Goal: Transaction & Acquisition: Download file/media

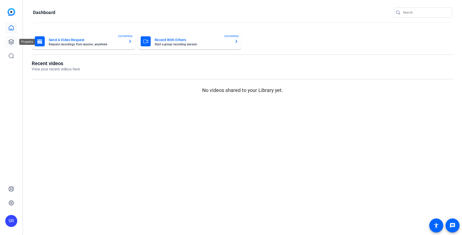
click at [11, 40] on icon at bounding box center [11, 42] width 6 height 6
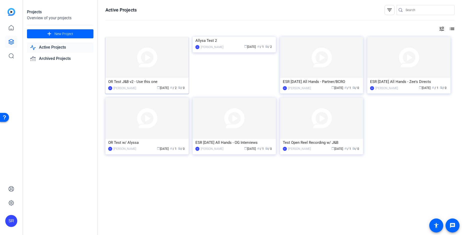
click at [159, 66] on img at bounding box center [147, 57] width 83 height 41
click at [11, 42] on icon at bounding box center [11, 42] width 6 height 6
click at [142, 66] on img at bounding box center [147, 57] width 83 height 41
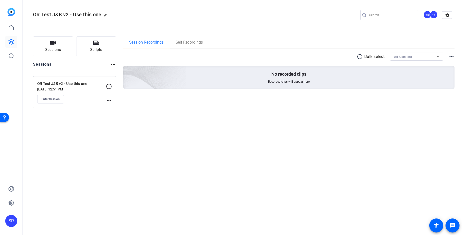
drag, startPoint x: 90, startPoint y: 83, endPoint x: 35, endPoint y: 82, distance: 55.0
click at [35, 82] on div "OR Test J&B v2 - Use this one Sep 09, 2025 @ 12:51 PM Enter Session more_horiz" at bounding box center [74, 92] width 83 height 32
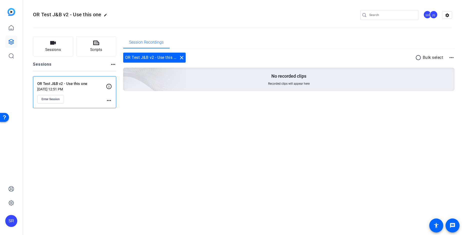
copy p "OR Test J&B v2 - Use this one"
click at [57, 100] on span "Enter Session" at bounding box center [51, 99] width 18 height 4
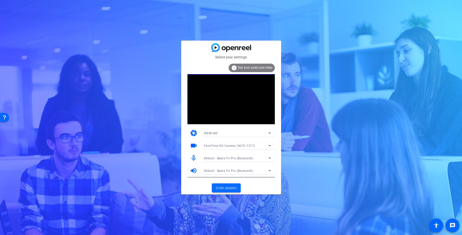
click at [225, 187] on span "Enter session" at bounding box center [226, 187] width 21 height 5
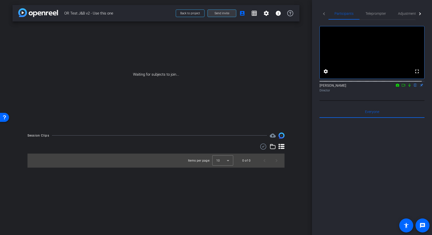
click at [217, 16] on span at bounding box center [222, 13] width 28 height 12
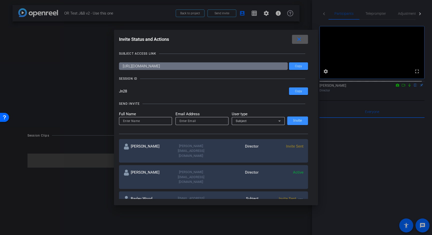
click at [298, 196] on mat-icon "more_horiz" at bounding box center [301, 199] width 6 height 6
click at [224, 179] on div at bounding box center [216, 117] width 432 height 235
click at [299, 66] on span "Copy" at bounding box center [298, 66] width 7 height 4
click at [300, 146] on span "Invite Sent" at bounding box center [295, 146] width 18 height 5
click at [299, 144] on span "Invite Sent" at bounding box center [295, 146] width 18 height 5
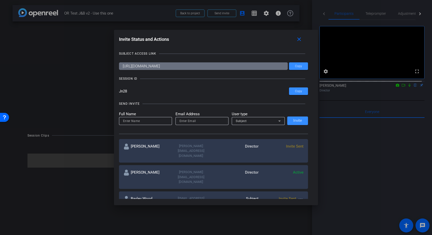
click at [292, 146] on span "Invite Sent" at bounding box center [295, 146] width 18 height 5
click at [299, 196] on mat-icon "more_horiz" at bounding box center [301, 199] width 6 height 6
click at [189, 146] on div "jill.salp@capitalone.com" at bounding box center [191, 150] width 45 height 15
click at [211, 147] on div "jill.salp@capitalone.com" at bounding box center [191, 150] width 45 height 15
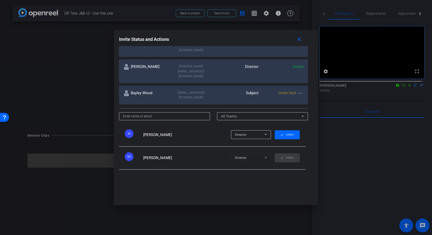
scroll to position [107, 0]
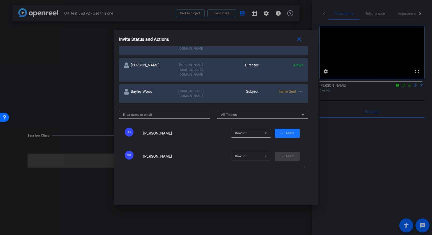
click at [286, 129] on span "Added" at bounding box center [290, 133] width 8 height 8
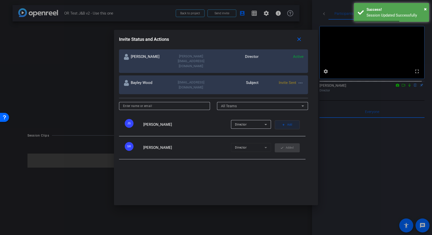
click at [282, 123] on mat-icon "add" at bounding box center [284, 125] width 4 height 4
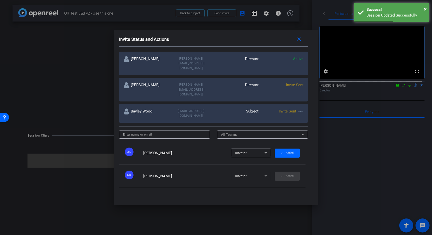
scroll to position [86, 0]
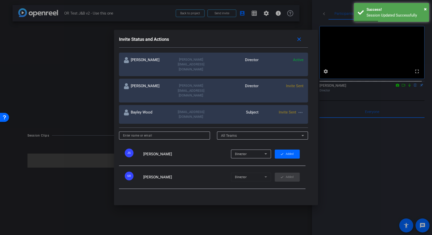
click at [263, 151] on icon at bounding box center [266, 154] width 6 height 6
click at [199, 134] on div at bounding box center [216, 117] width 432 height 235
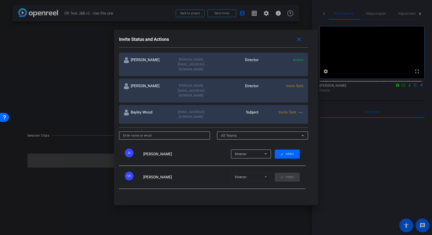
click at [127, 148] on div "JS" at bounding box center [129, 152] width 9 height 9
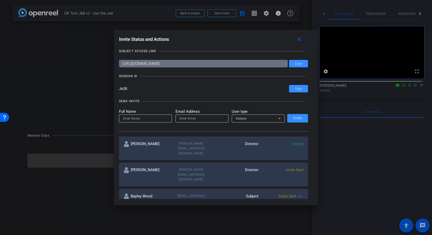
scroll to position [0, 0]
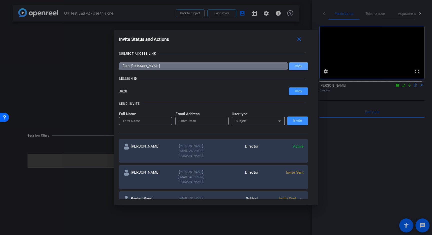
click at [299, 66] on span "Copy" at bounding box center [298, 66] width 7 height 4
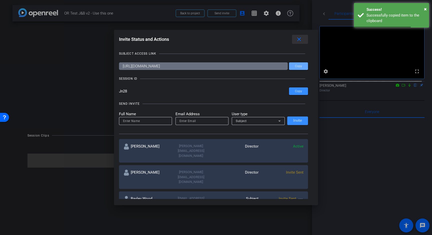
click at [300, 37] on mat-icon "close" at bounding box center [299, 39] width 6 height 6
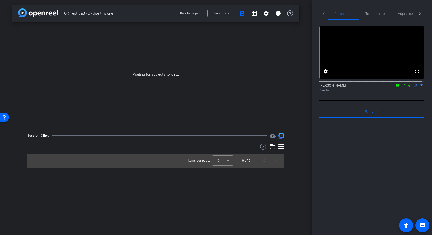
click at [176, 74] on div "Waiting for subjects to join..." at bounding box center [156, 75] width 287 height 106
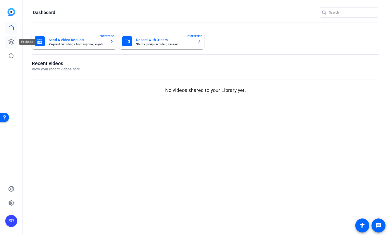
click at [13, 41] on icon at bounding box center [11, 41] width 5 height 5
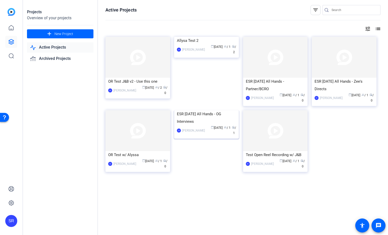
click at [218, 110] on img at bounding box center [206, 110] width 65 height 0
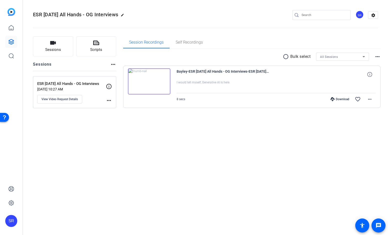
click at [341, 99] on div "Download" at bounding box center [340, 99] width 24 height 4
click at [263, 190] on div "ESR [DATE] All Hands - OG Interviews edit SR settings Sessions Scripts Sessions…" at bounding box center [205, 117] width 365 height 235
click at [371, 102] on mat-icon "more_horiz" at bounding box center [370, 99] width 6 height 6
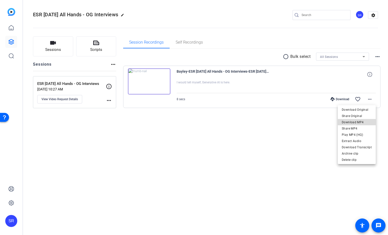
click at [365, 122] on span "Download MP4" at bounding box center [357, 122] width 30 height 6
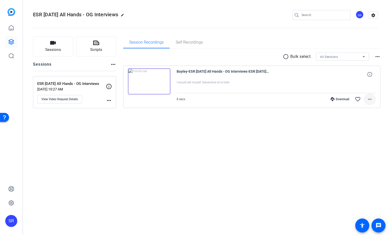
click at [370, 98] on mat-icon "more_horiz" at bounding box center [370, 99] width 6 height 6
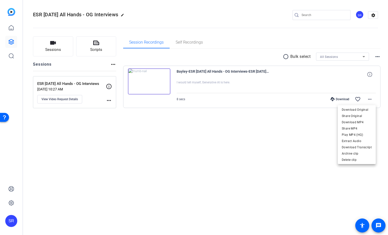
click at [248, 140] on div at bounding box center [194, 117] width 388 height 235
